Goal: Task Accomplishment & Management: Manage account settings

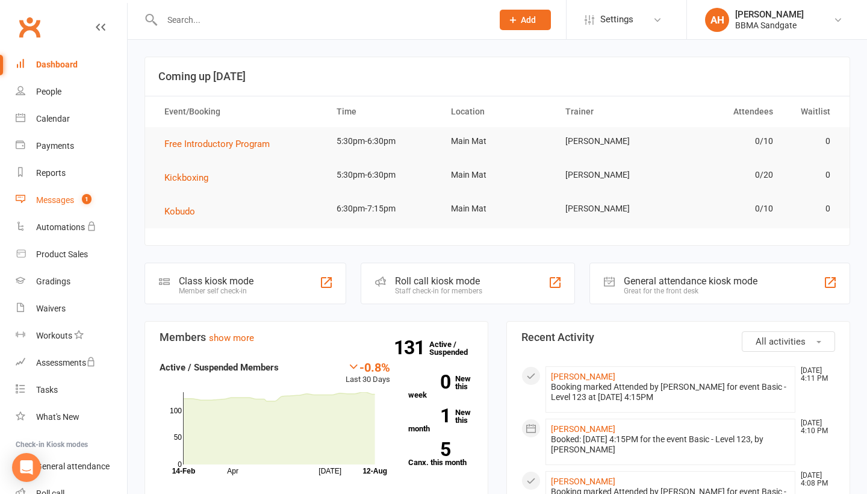
click at [72, 202] on div "Messages" at bounding box center [55, 200] width 38 height 10
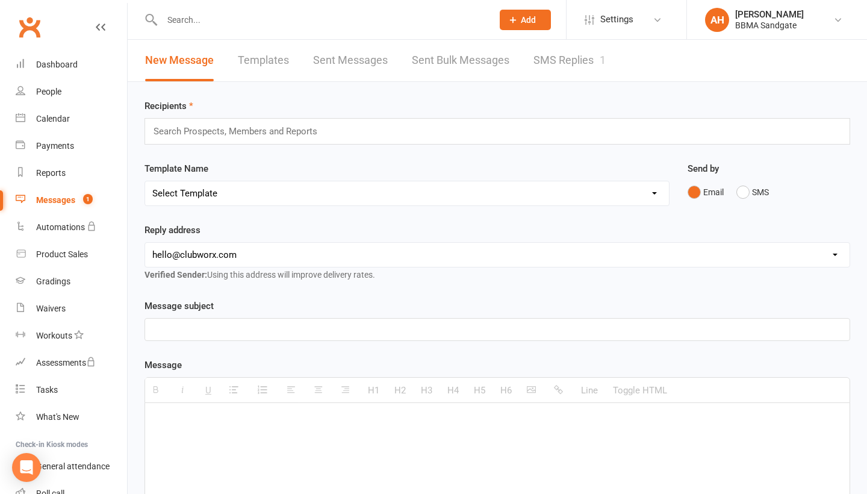
click at [564, 56] on link "SMS Replies 1" at bounding box center [569, 61] width 72 height 42
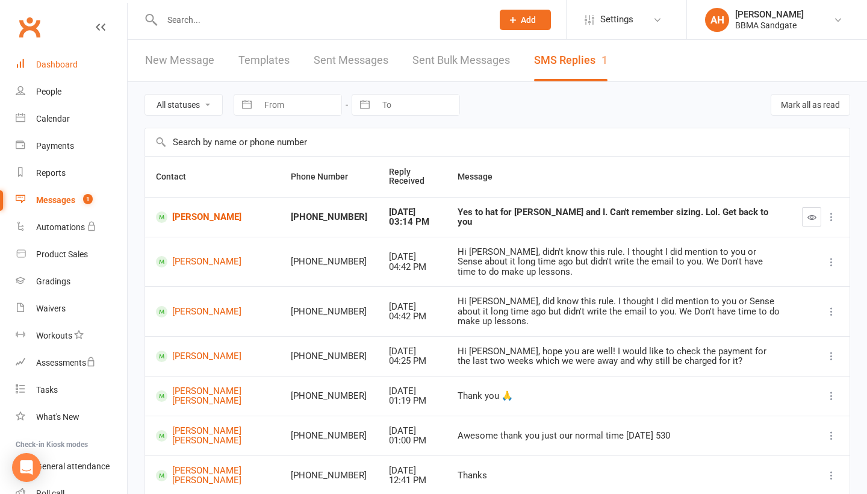
click at [83, 74] on link "Dashboard" at bounding box center [71, 64] width 111 height 27
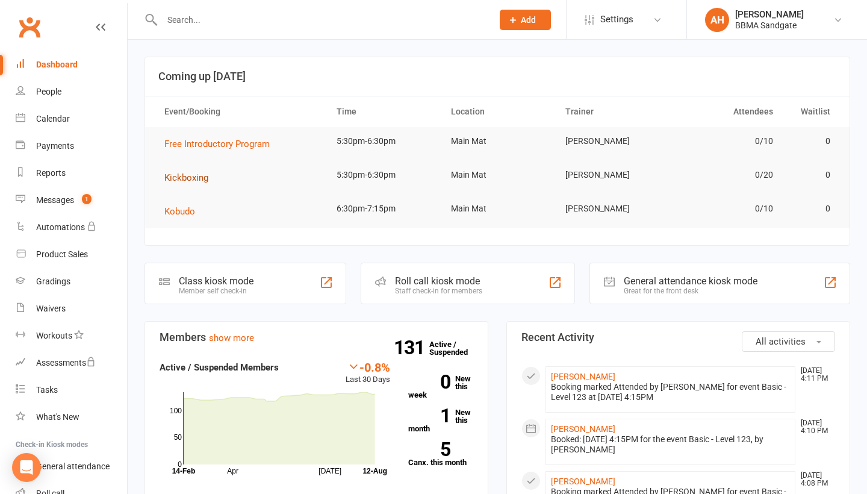
click at [203, 182] on span "Kickboxing" at bounding box center [186, 177] width 44 height 11
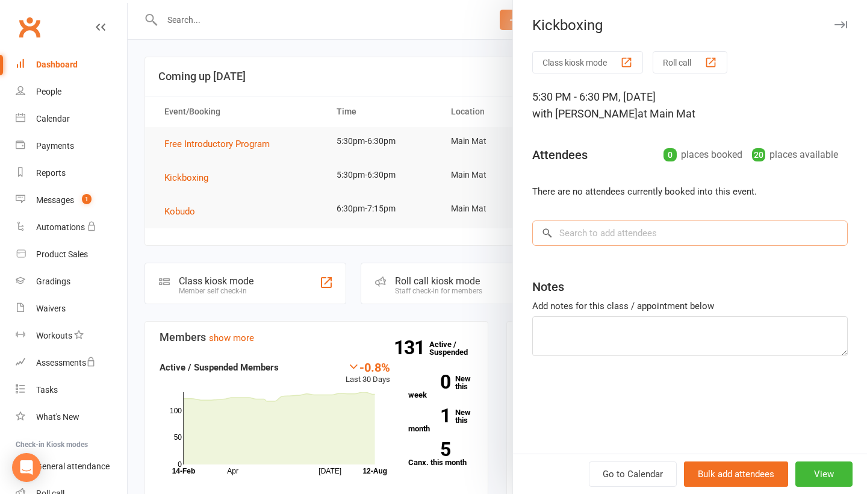
click at [573, 237] on input "search" at bounding box center [690, 232] width 316 height 25
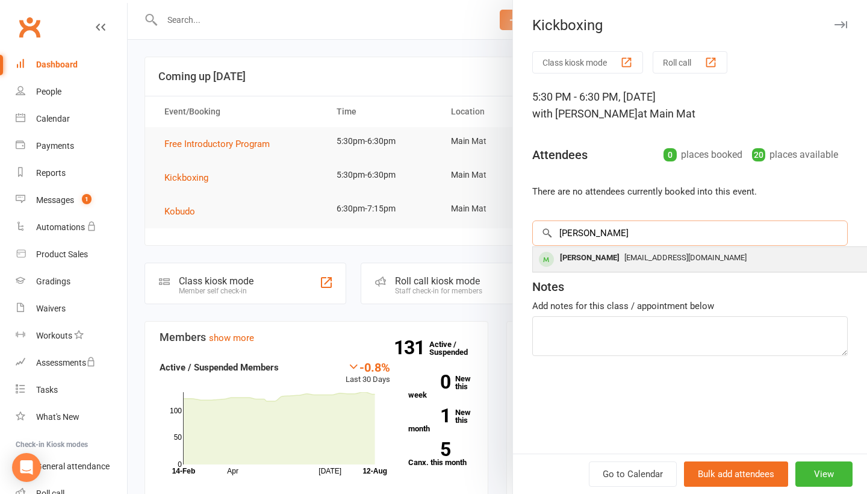
type input "[PERSON_NAME]"
drag, startPoint x: 573, startPoint y: 255, endPoint x: 571, endPoint y: 265, distance: 9.8
click at [571, 265] on div "[PERSON_NAME]" at bounding box center [589, 257] width 69 height 17
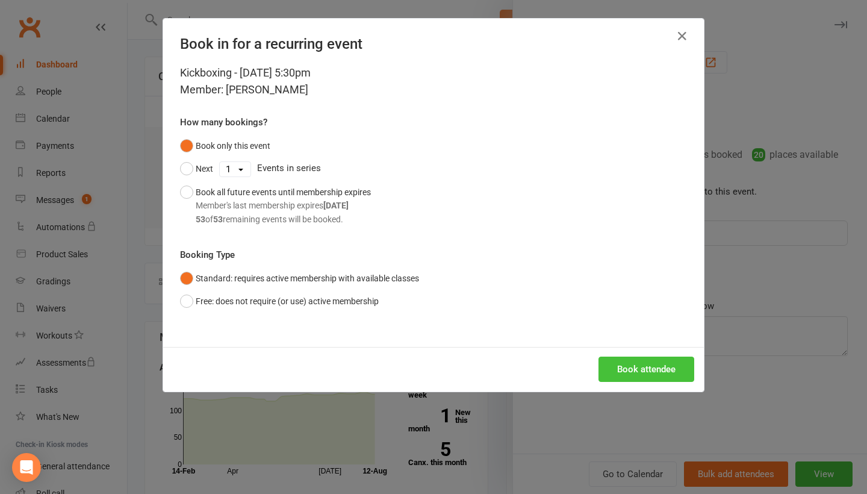
click at [609, 365] on button "Book attendee" at bounding box center [647, 368] width 96 height 25
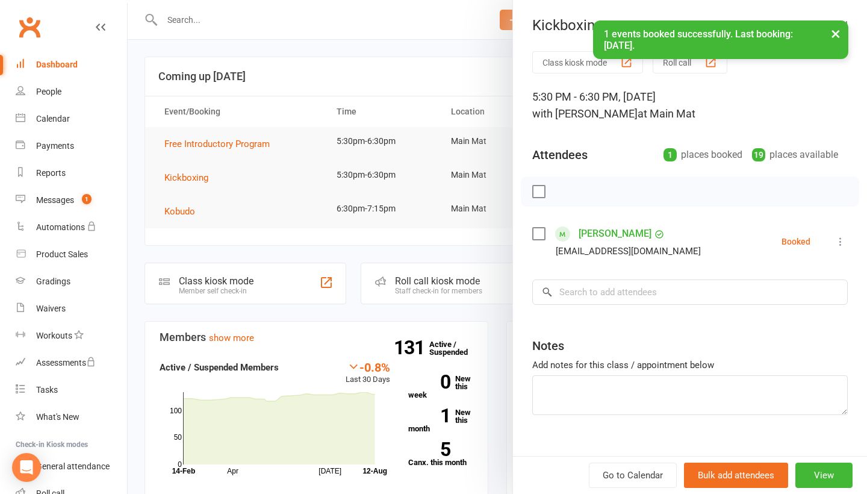
click at [836, 253] on li "[PERSON_NAME] [EMAIL_ADDRESS][DOMAIN_NAME] Booked More info Remove Check in Mar…" at bounding box center [690, 241] width 316 height 35
click at [838, 247] on icon at bounding box center [841, 241] width 12 height 12
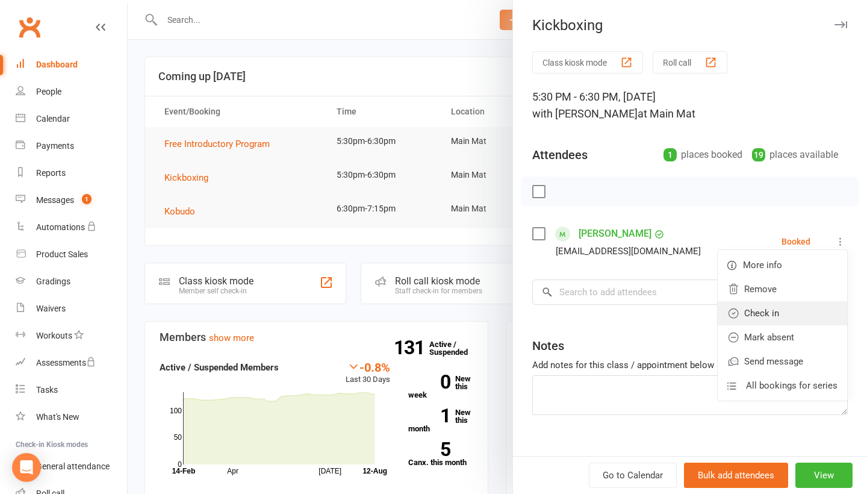
click at [818, 309] on link "Check in" at bounding box center [782, 313] width 129 height 24
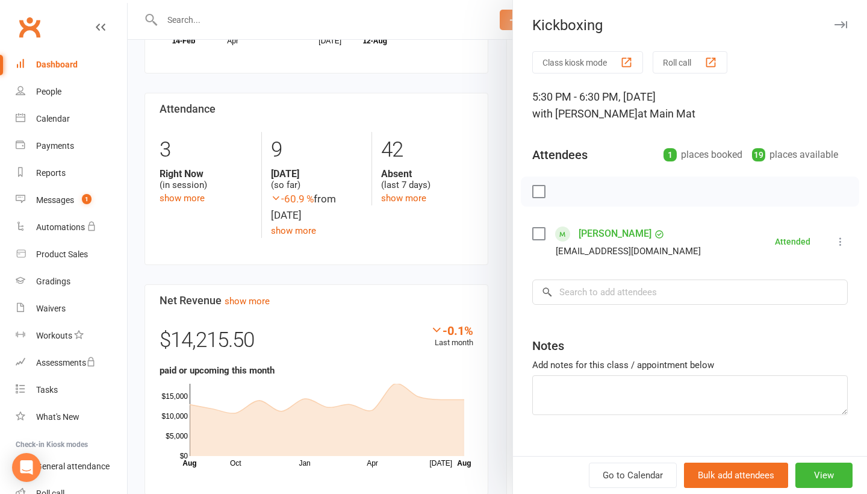
scroll to position [431, 0]
click at [388, 198] on div at bounding box center [497, 247] width 739 height 494
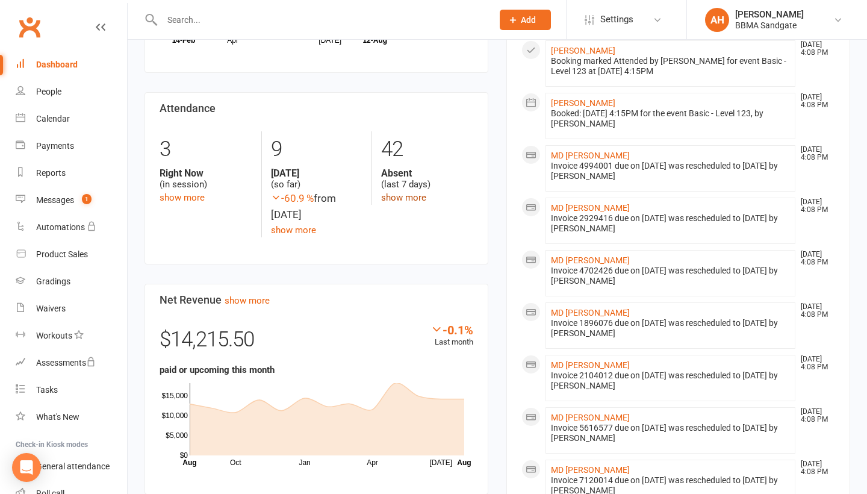
click at [400, 201] on link "show more" at bounding box center [403, 197] width 45 height 11
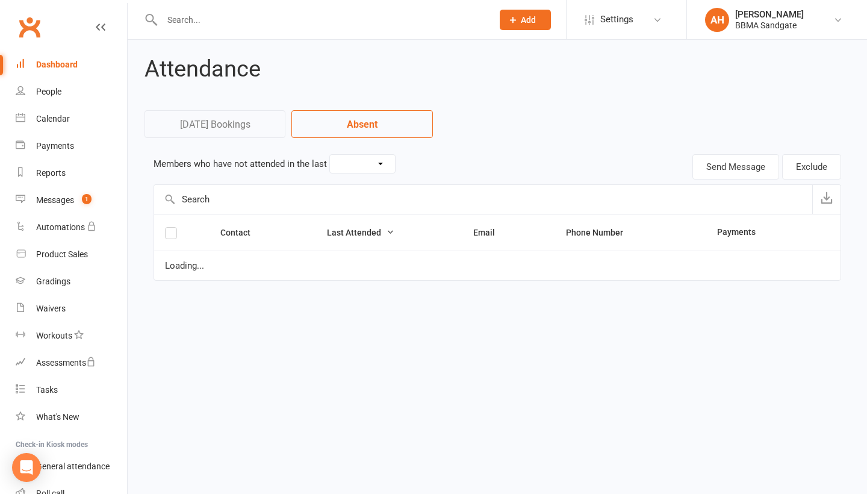
select select "7"
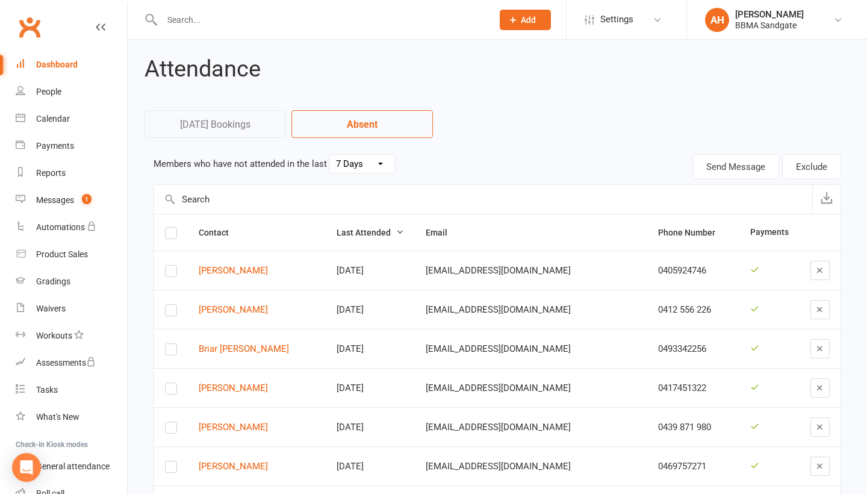
click at [89, 64] on link "Dashboard" at bounding box center [71, 64] width 111 height 27
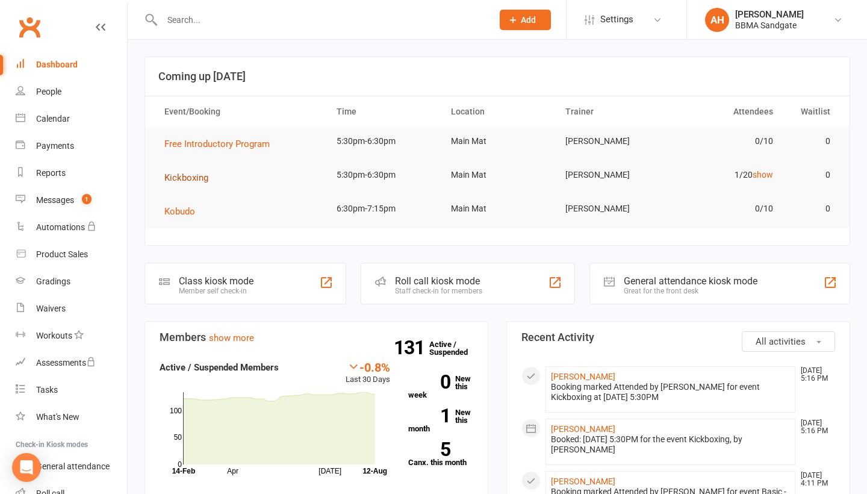
click at [187, 178] on span "Kickboxing" at bounding box center [186, 177] width 44 height 11
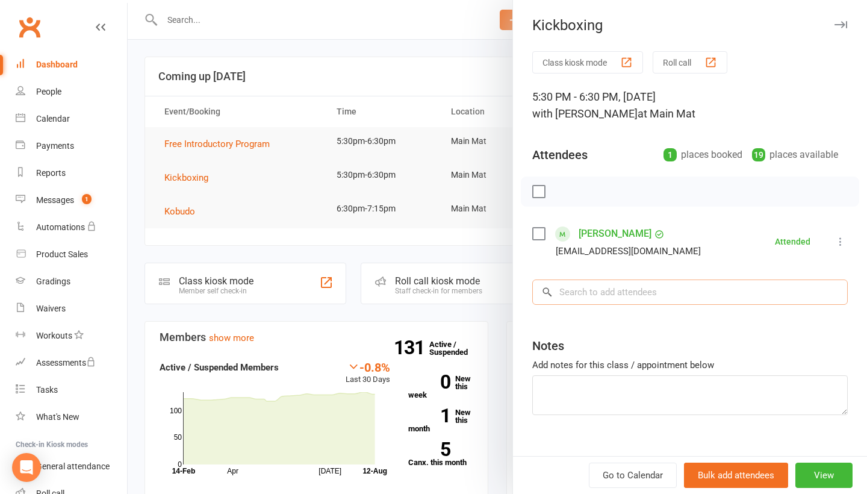
click at [624, 294] on input "search" at bounding box center [690, 291] width 316 height 25
type input "[PERSON_NAME]"
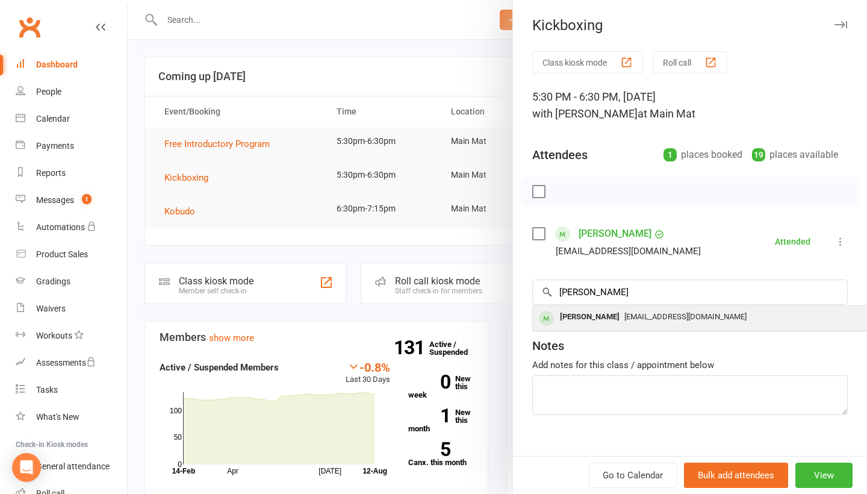
drag, startPoint x: 866, startPoint y: 276, endPoint x: 713, endPoint y: 328, distance: 162.2
click at [713, 326] on div "[EMAIL_ADDRESS][DOMAIN_NAME]" at bounding box center [713, 316] width 350 height 17
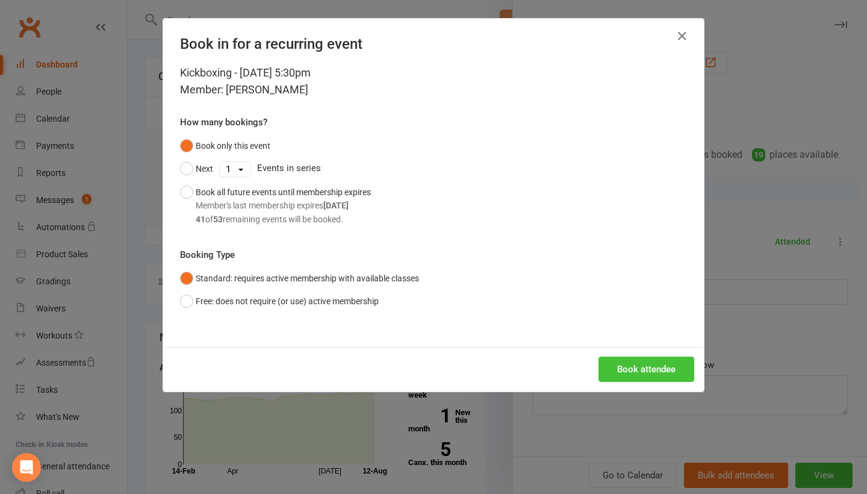
click at [650, 374] on button "Book attendee" at bounding box center [647, 368] width 96 height 25
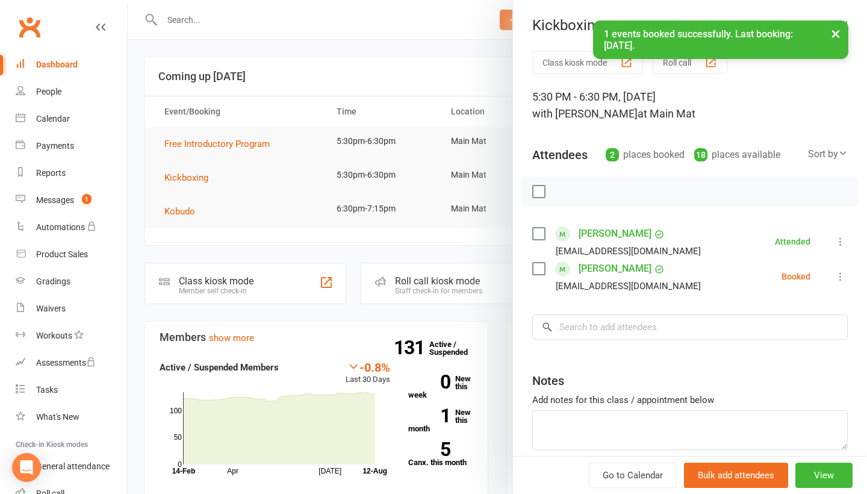
click at [837, 278] on icon at bounding box center [841, 276] width 12 height 12
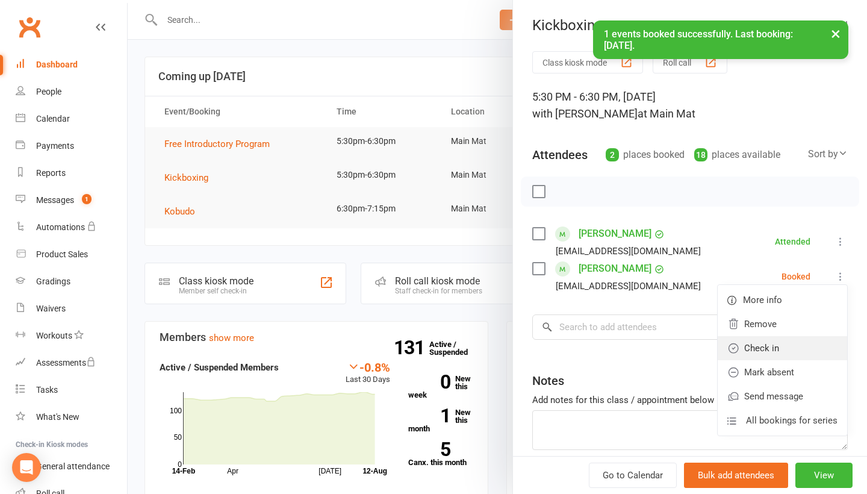
click at [792, 344] on link "Check in" at bounding box center [782, 348] width 129 height 24
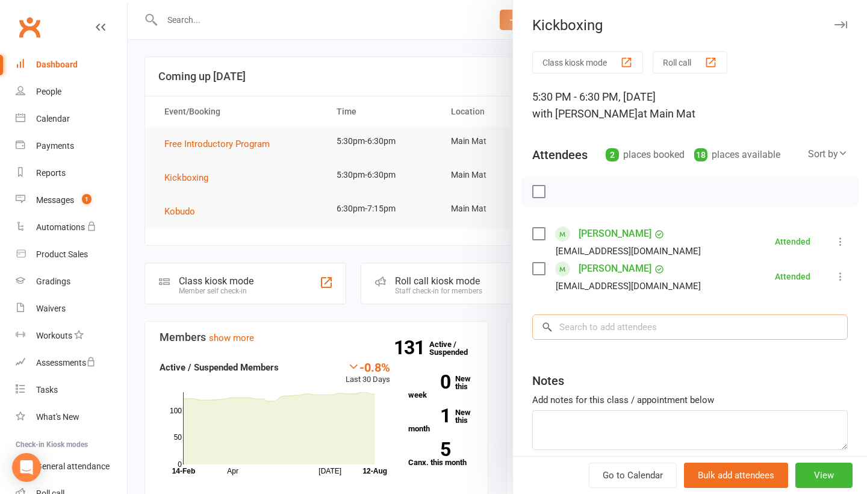
click at [714, 338] on input "search" at bounding box center [690, 326] width 316 height 25
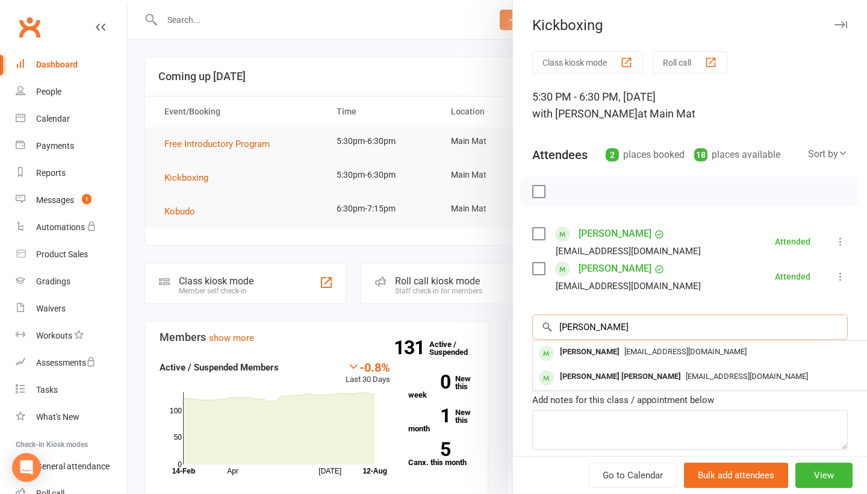
type input "[PERSON_NAME]"
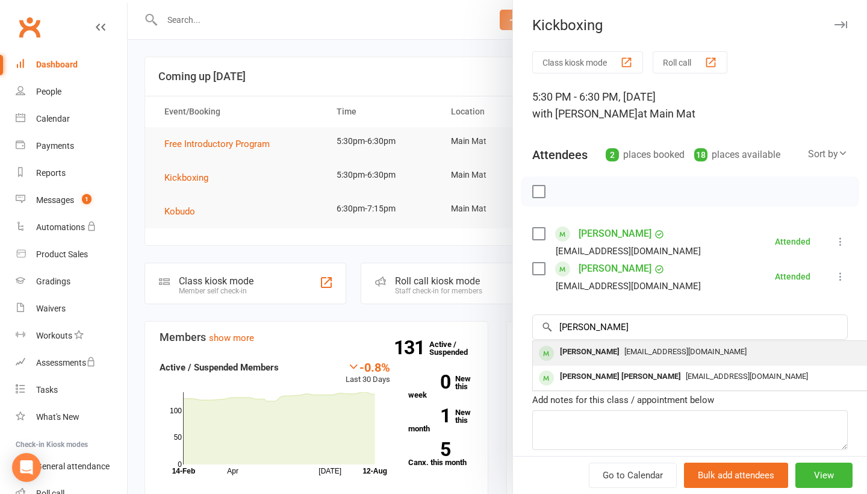
drag, startPoint x: 626, startPoint y: 356, endPoint x: 594, endPoint y: 353, distance: 32.0
click at [594, 353] on div "[PERSON_NAME]" at bounding box center [589, 351] width 69 height 17
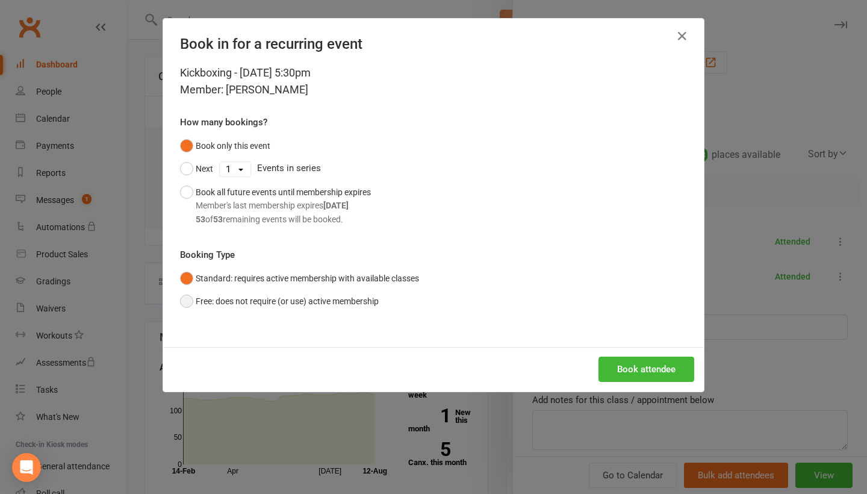
click at [250, 299] on button "Free: does not require (or use) active membership" at bounding box center [279, 301] width 199 height 23
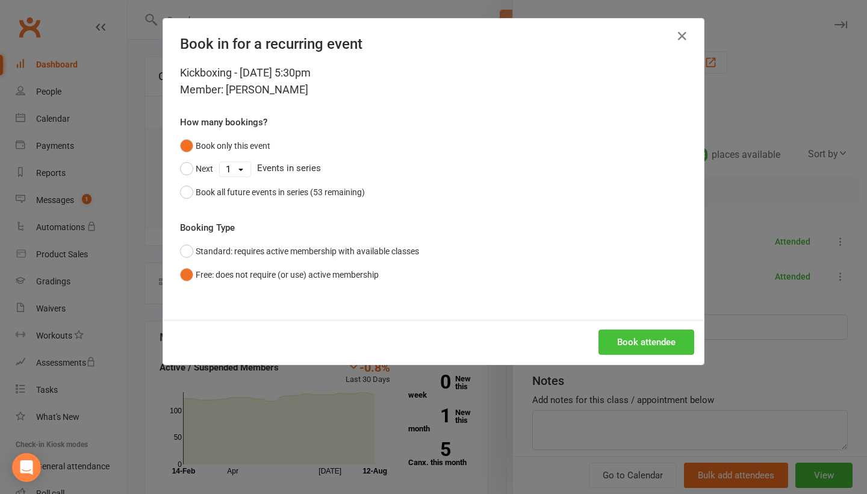
click at [636, 347] on button "Book attendee" at bounding box center [647, 341] width 96 height 25
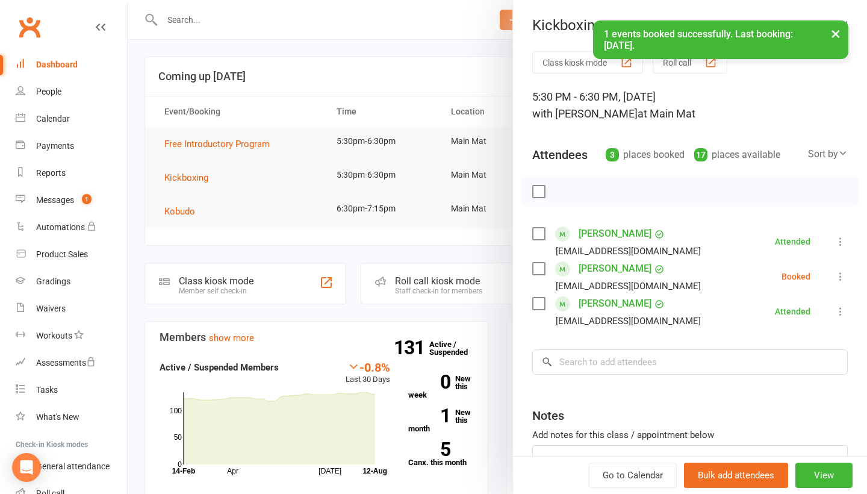
click at [844, 281] on icon at bounding box center [841, 276] width 12 height 12
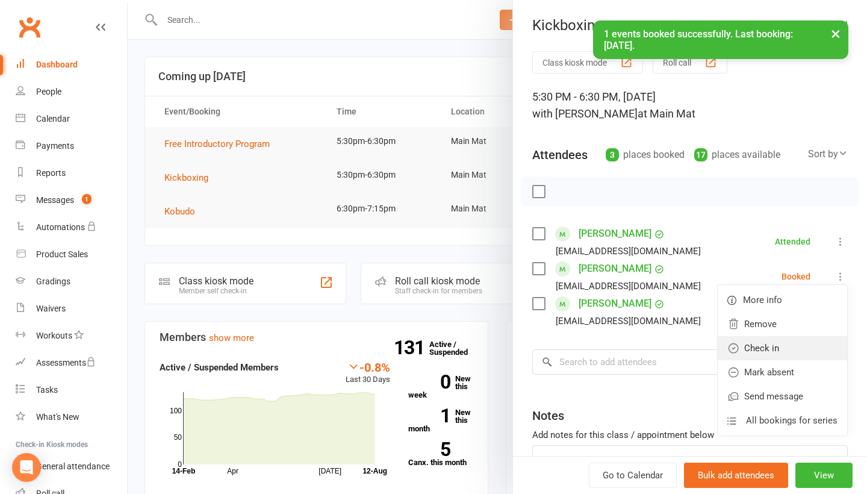
click at [800, 347] on link "Check in" at bounding box center [782, 348] width 129 height 24
